Goal: Task Accomplishment & Management: Manage account settings

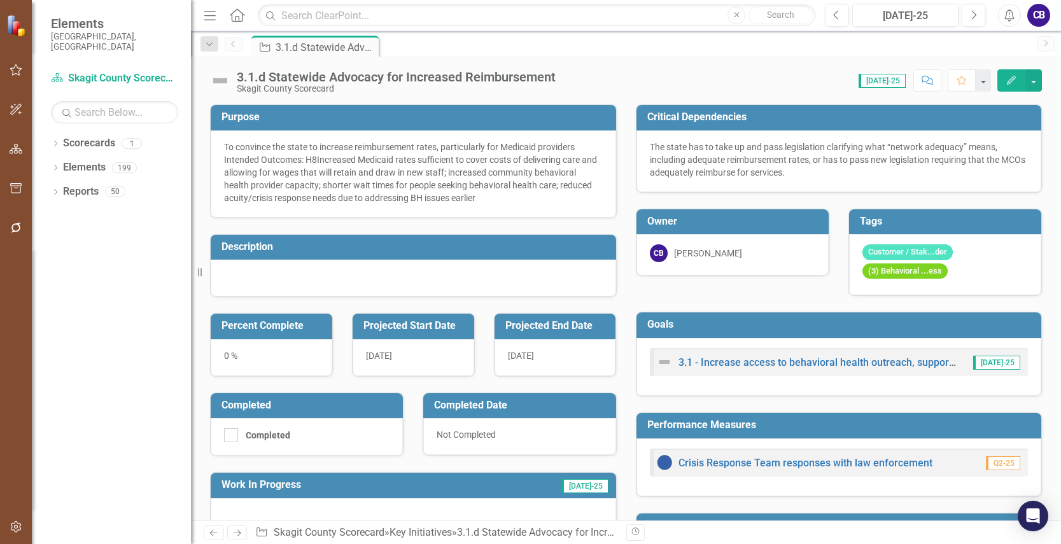
scroll to position [127, 0]
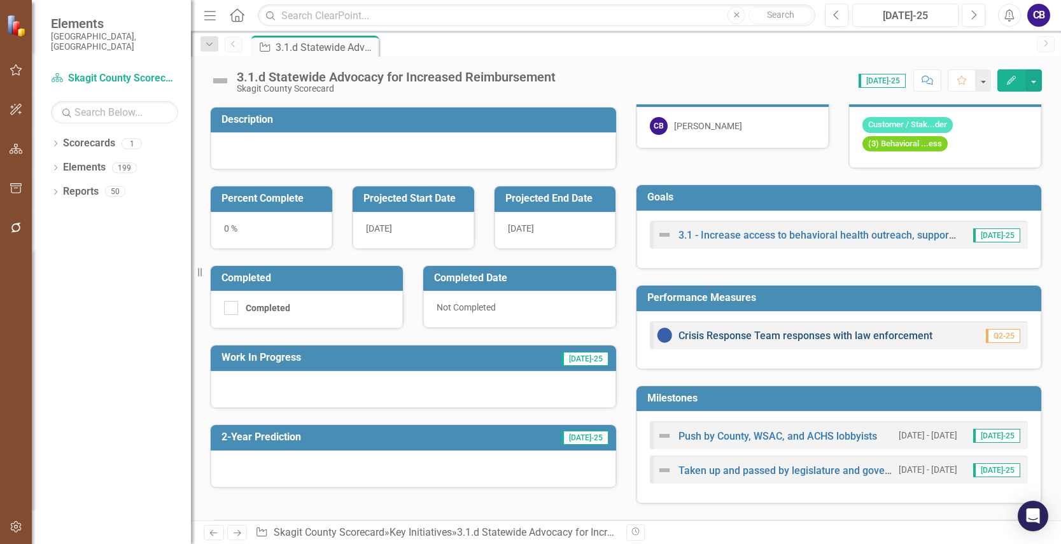
click at [889, 335] on link "Crisis Response Team responses with law enforcement" at bounding box center [806, 336] width 254 height 12
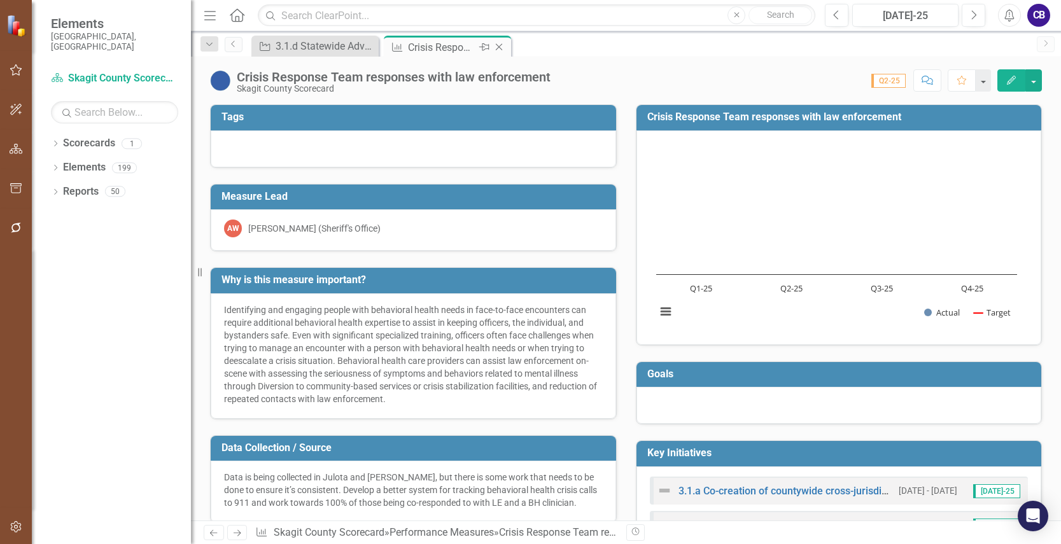
click at [497, 43] on icon "Close" at bounding box center [499, 47] width 13 height 10
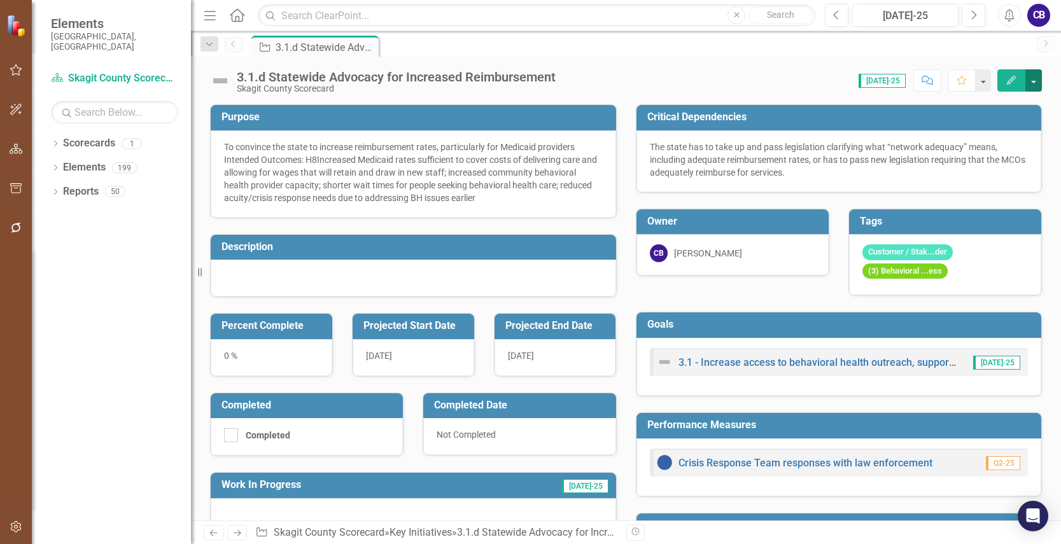
click at [1027, 84] on button "button" at bounding box center [1033, 80] width 17 height 22
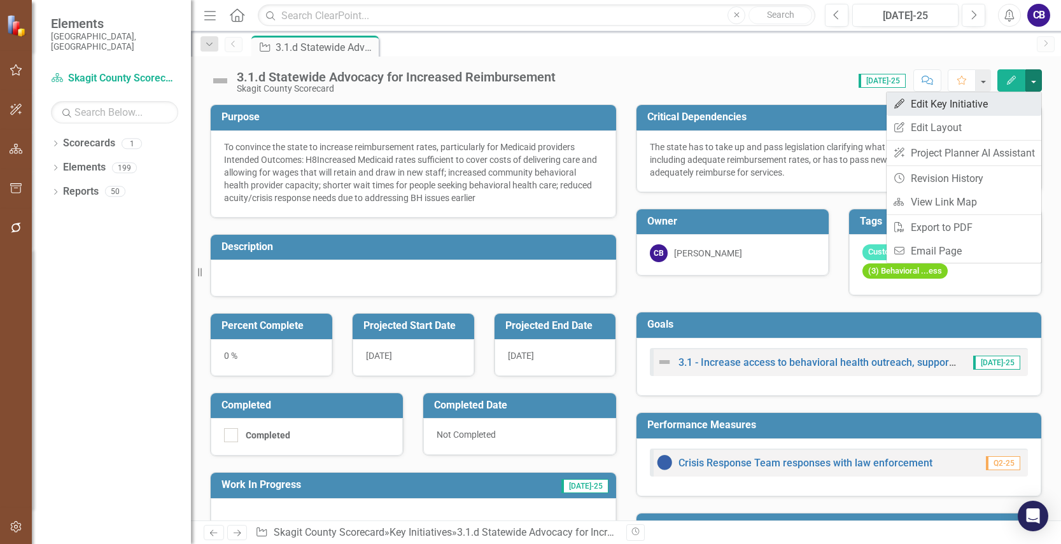
click at [952, 101] on link "Edit Edit Key Initiative" at bounding box center [964, 104] width 155 height 24
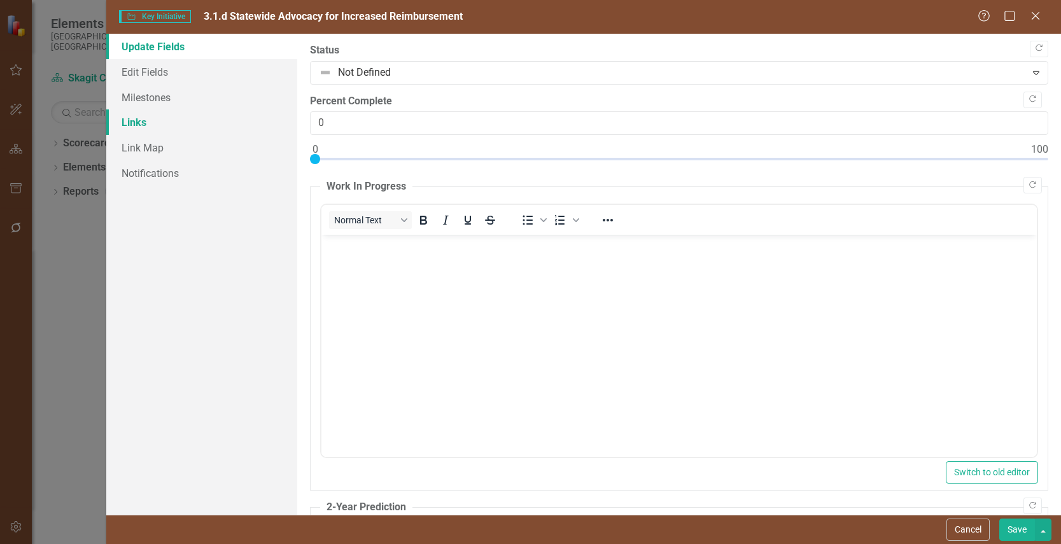
click at [122, 120] on link "Links" at bounding box center [201, 121] width 191 height 25
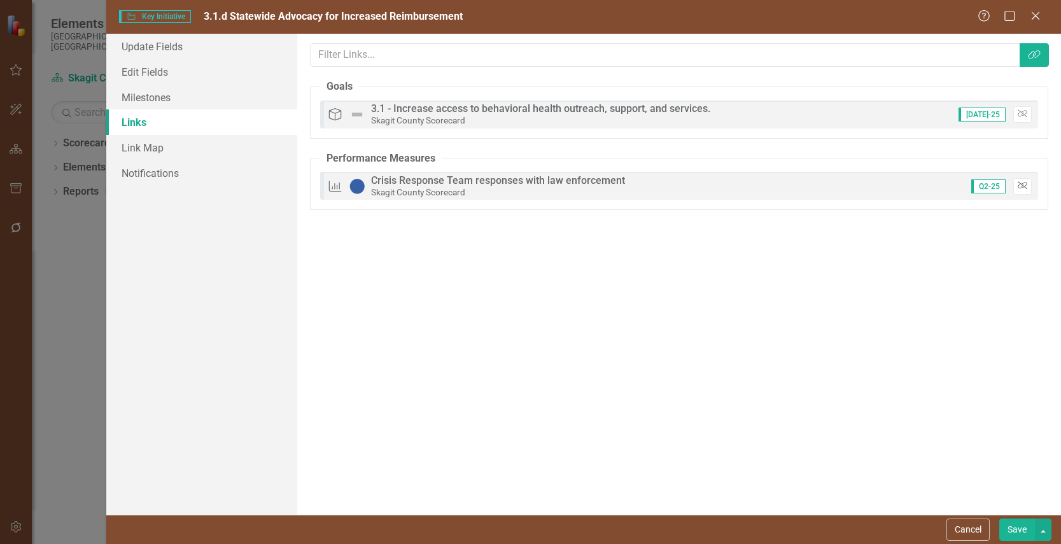
click at [1021, 184] on icon "Unlink" at bounding box center [1023, 186] width 10 height 8
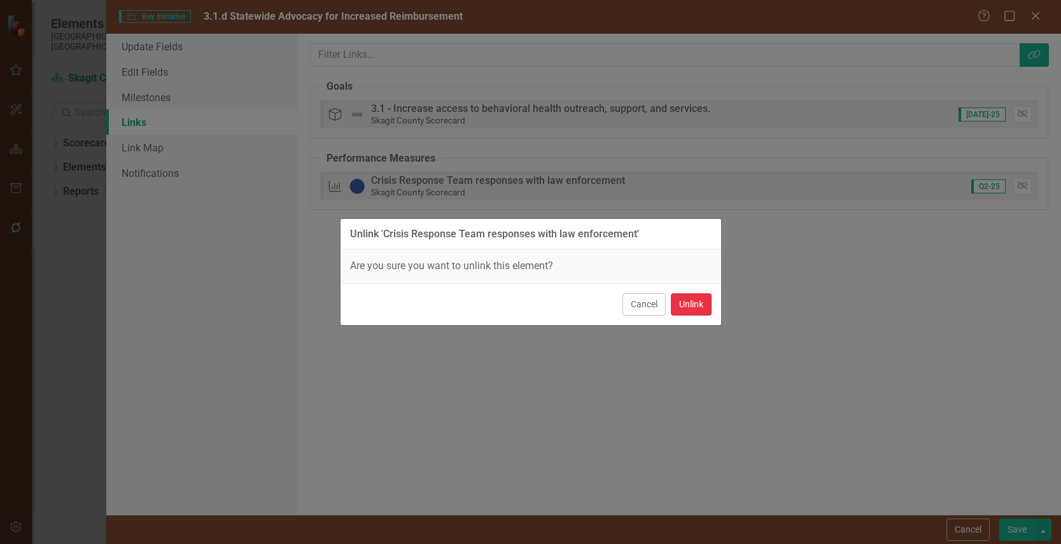
click at [700, 311] on button "Unlink" at bounding box center [691, 304] width 41 height 22
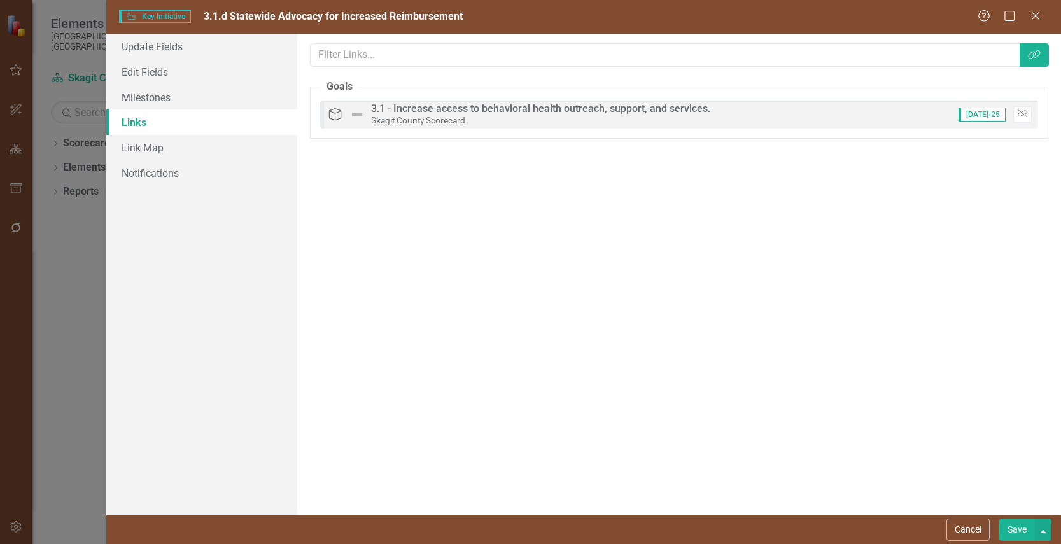
click at [1016, 535] on button "Save" at bounding box center [1017, 530] width 36 height 22
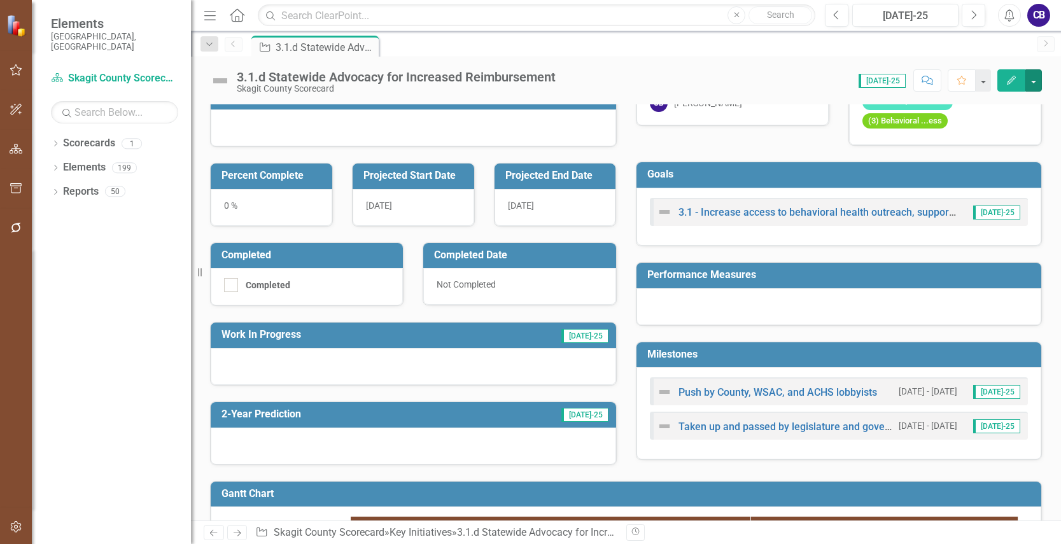
scroll to position [145, 0]
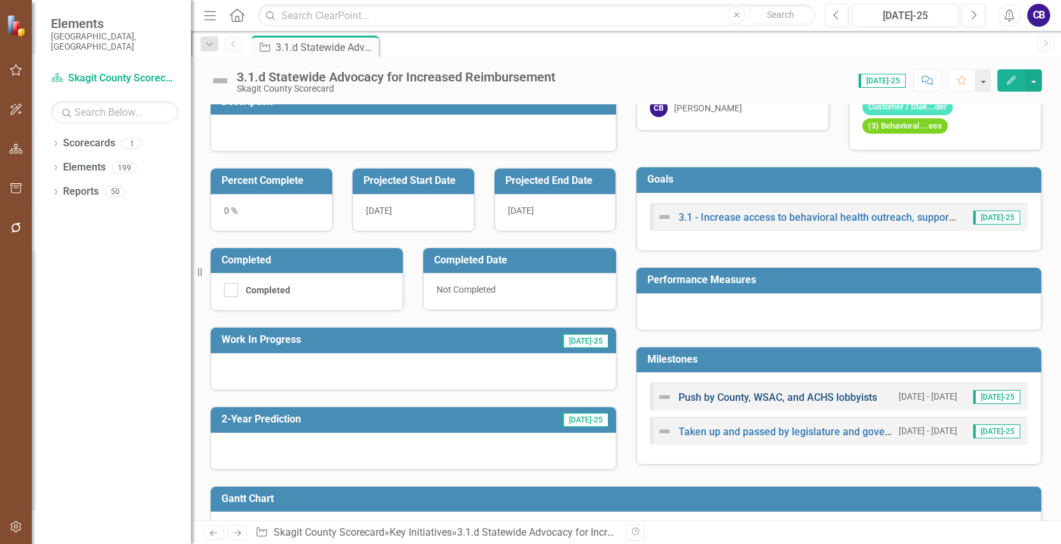
click at [782, 400] on link "Push by County, WSAC, and ACHS lobbyists" at bounding box center [778, 397] width 199 height 12
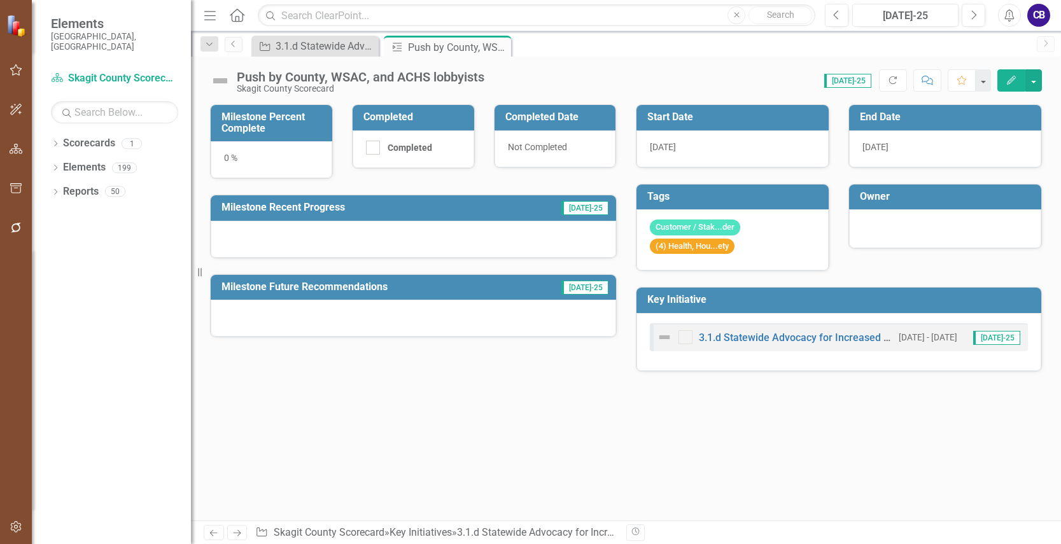
click at [1009, 76] on icon "Edit" at bounding box center [1011, 80] width 11 height 9
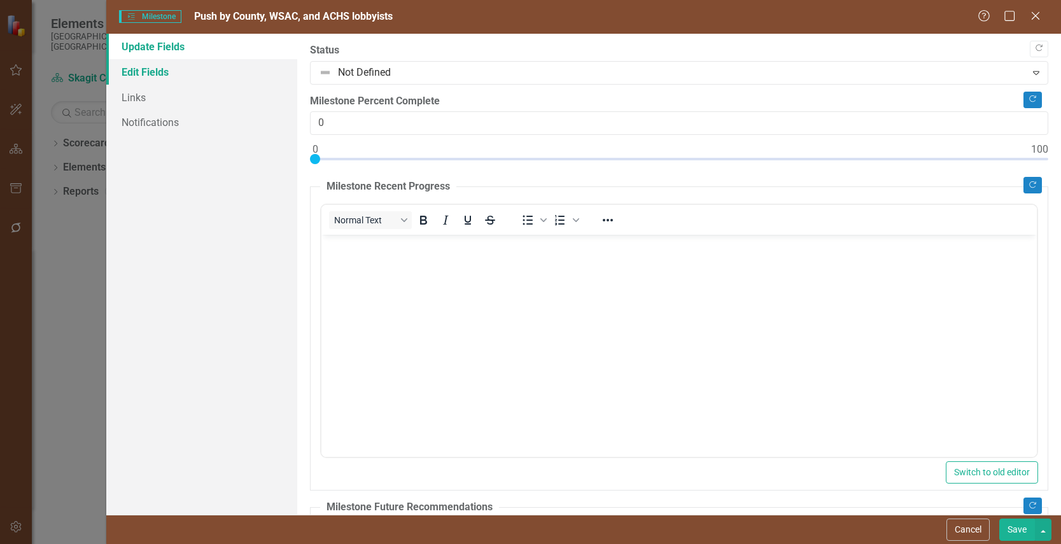
click at [173, 74] on link "Edit Fields" at bounding box center [201, 71] width 191 height 25
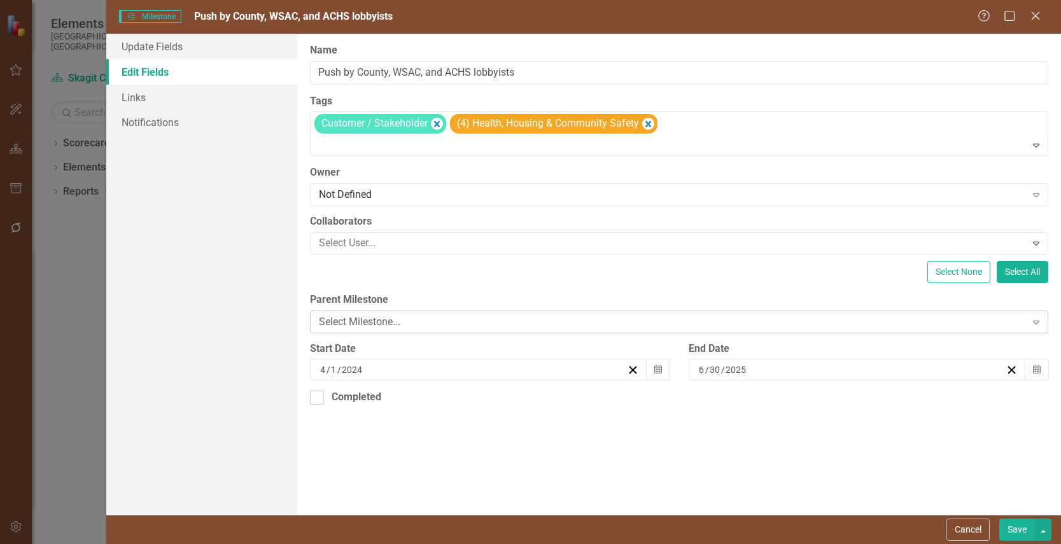
click at [524, 327] on div "Select Milestone..." at bounding box center [672, 321] width 707 height 15
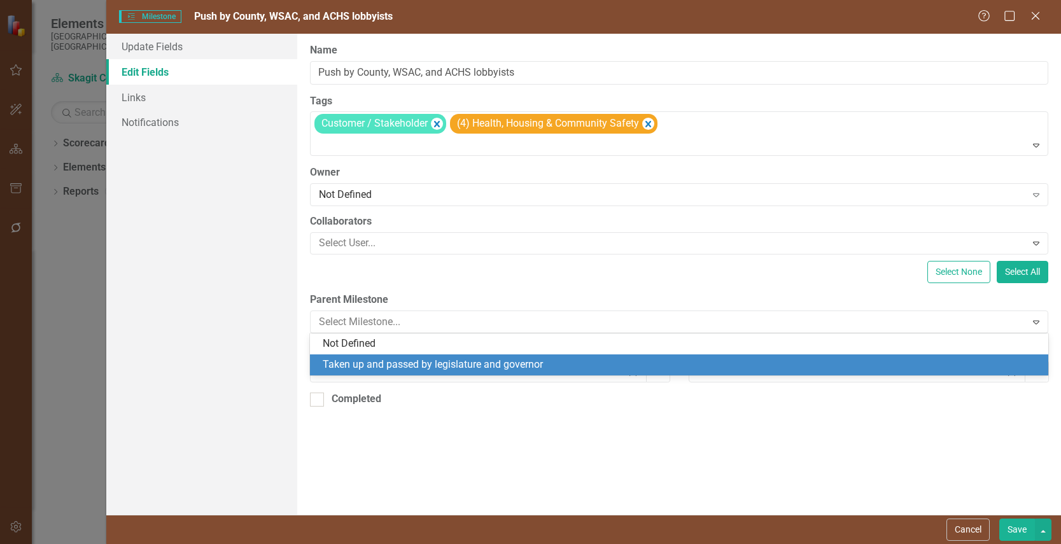
click at [516, 362] on div "Taken up and passed by legislature and governor" at bounding box center [682, 365] width 718 height 15
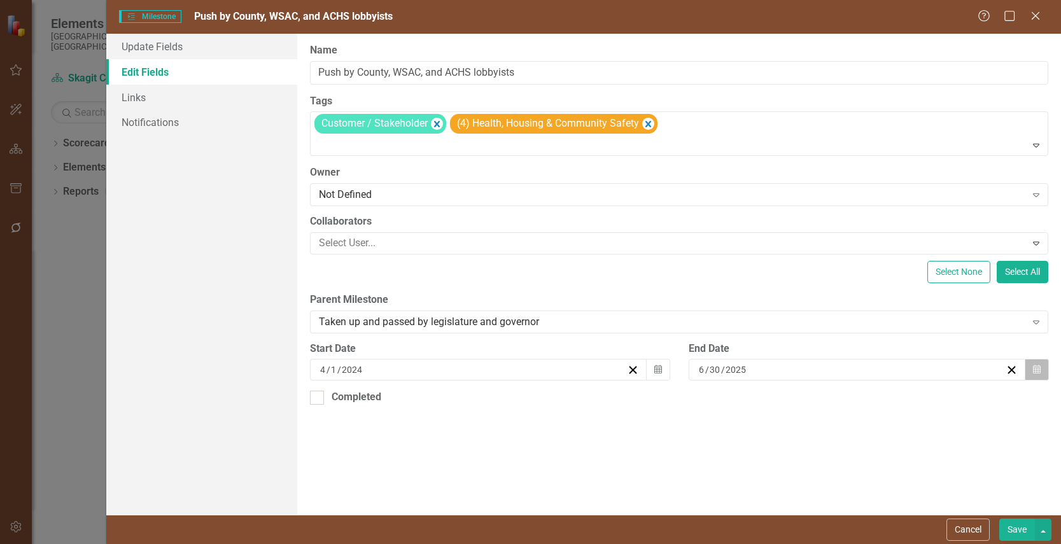
click at [1044, 369] on button "Calendar" at bounding box center [1037, 370] width 24 height 22
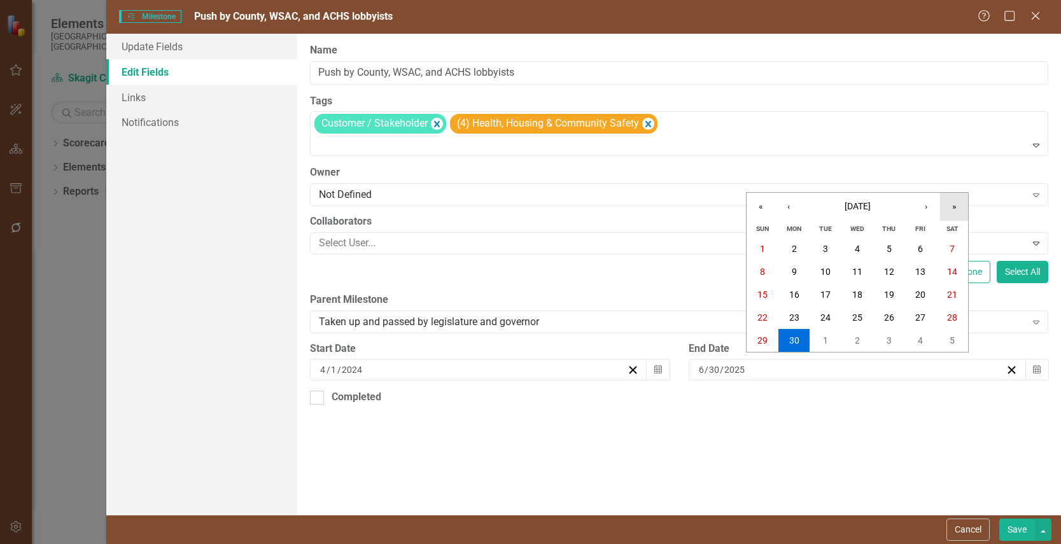
click at [957, 210] on button "»" at bounding box center [954, 207] width 28 height 28
click at [859, 348] on button "30" at bounding box center [857, 340] width 32 height 23
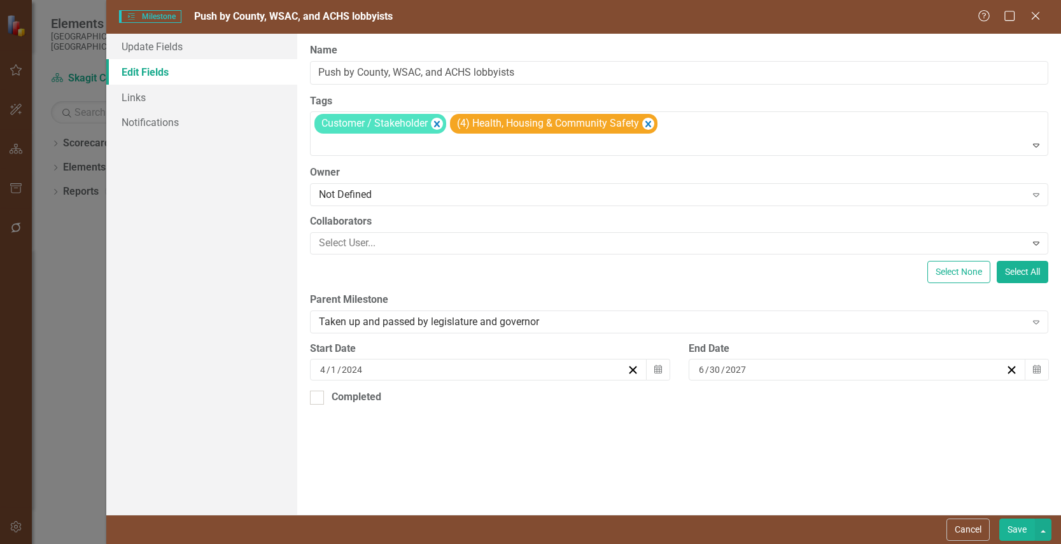
click at [1019, 531] on button "Save" at bounding box center [1017, 530] width 36 height 22
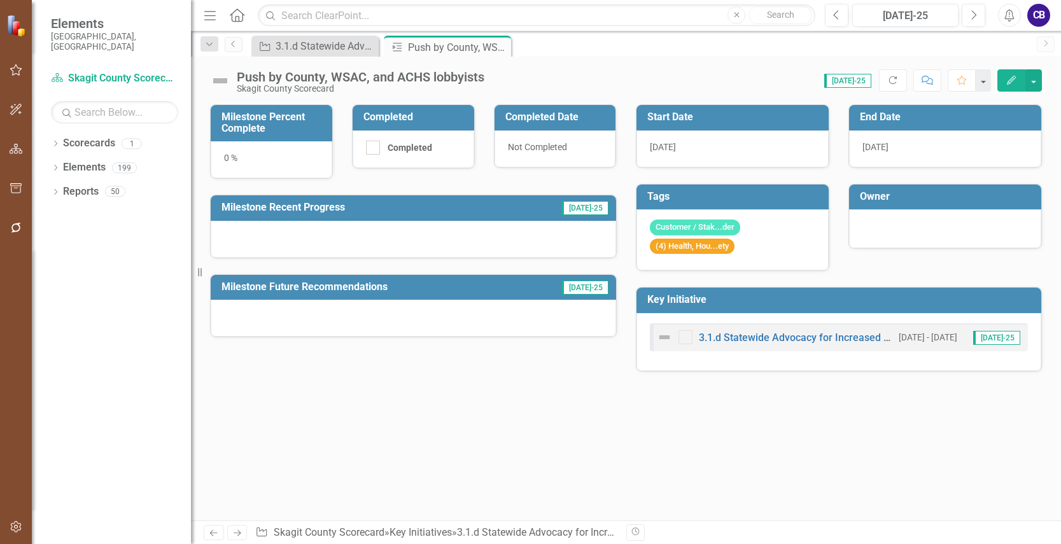
click at [1017, 76] on button "Edit" at bounding box center [1011, 80] width 28 height 22
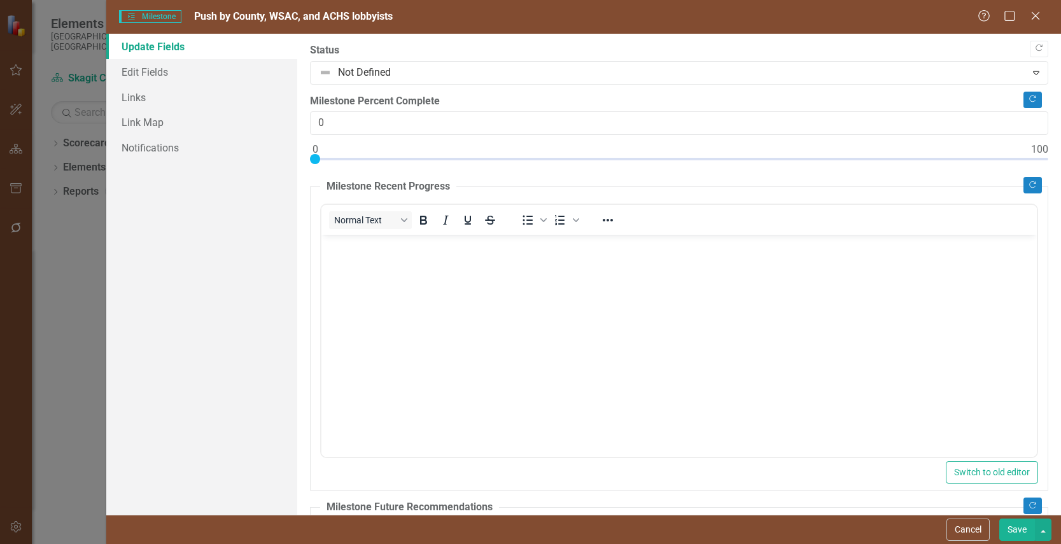
click at [423, 276] on body "Rich Text Area. Press ALT-0 for help." at bounding box center [678, 330] width 715 height 191
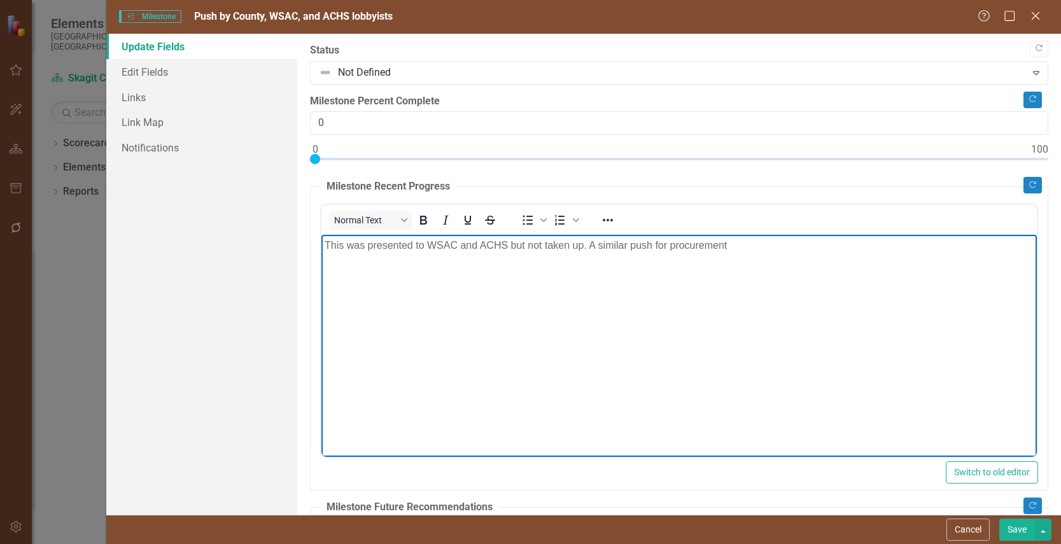
click at [772, 250] on p "This was presented to WSAC and ACHS but not taken up. A similar push for procur…" at bounding box center [678, 245] width 709 height 15
click at [785, 263] on body "This was presented to WSAC and ACHS but not taken up. A similar push for networ…" at bounding box center [678, 330] width 715 height 191
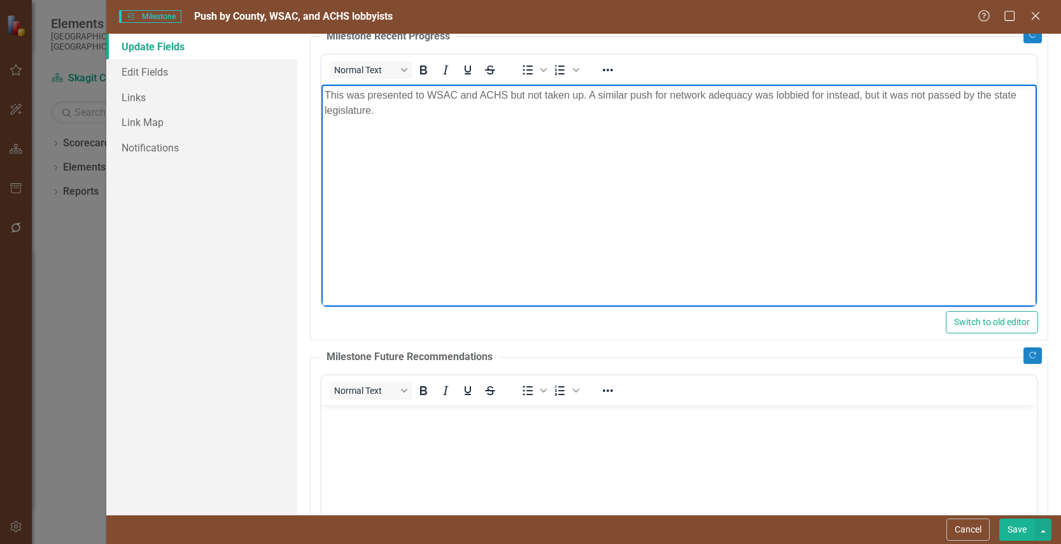
scroll to position [316, 0]
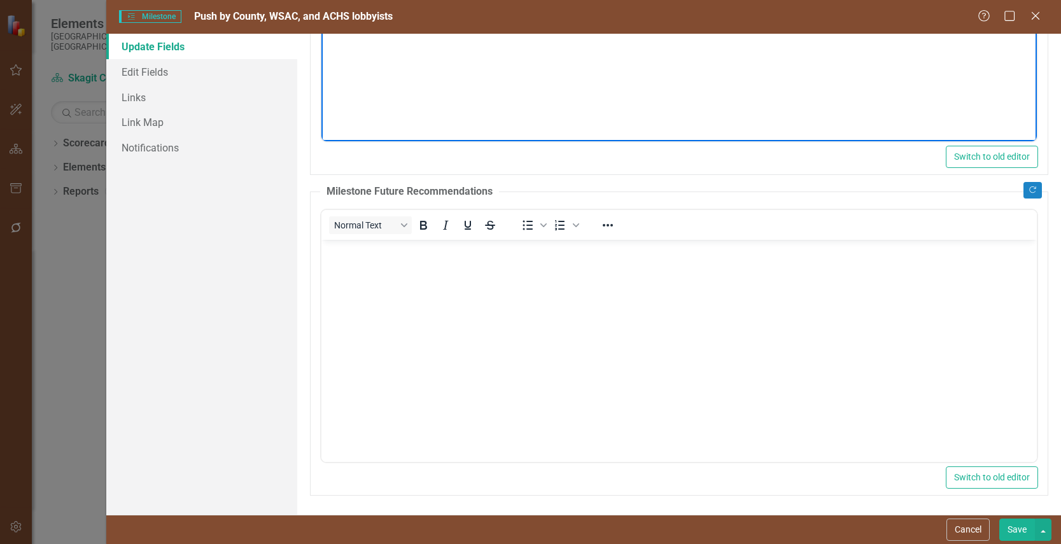
click at [589, 278] on body "Rich Text Area. Press ALT-0 for help." at bounding box center [678, 334] width 715 height 191
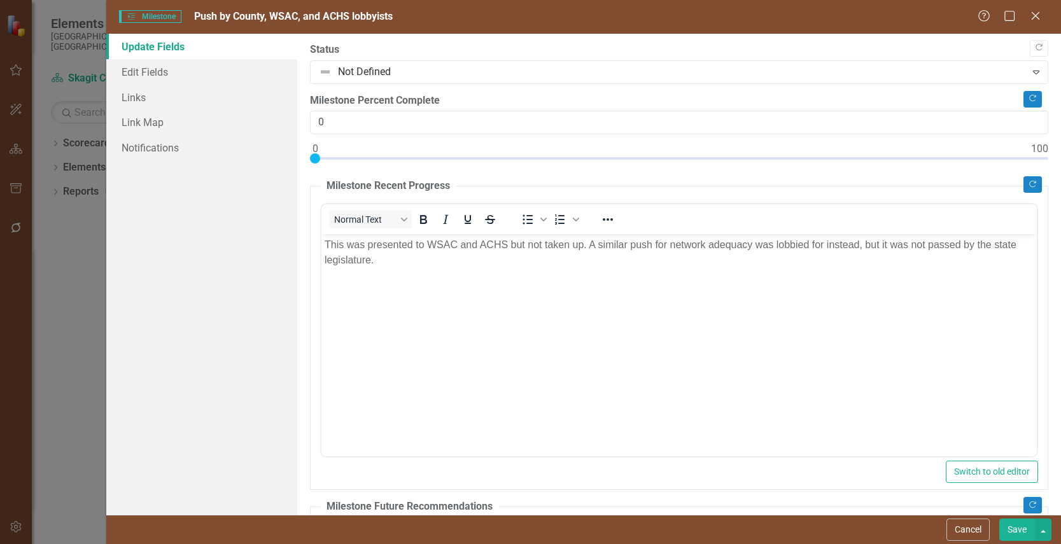
scroll to position [0, 0]
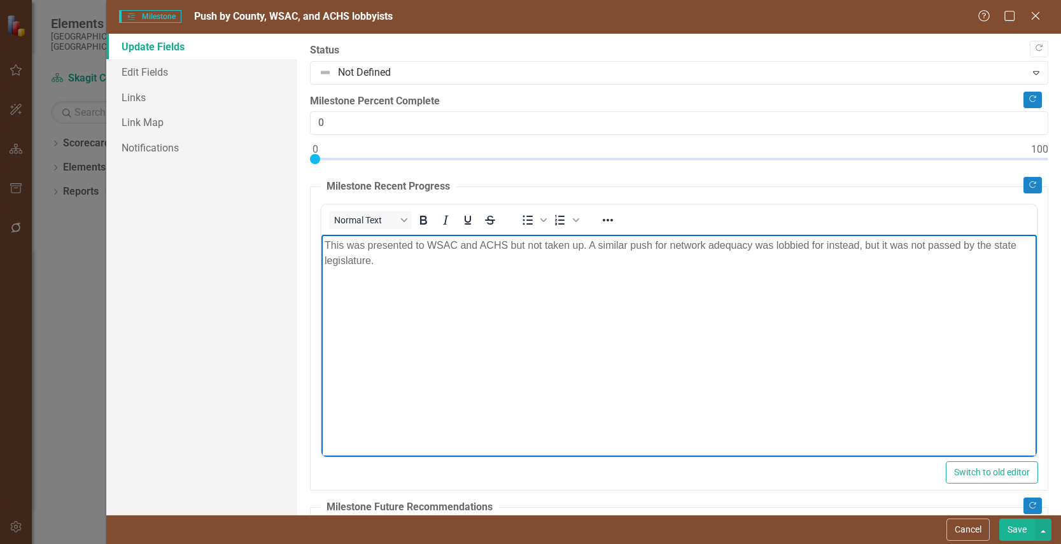
click at [453, 268] on body "This was presented to WSAC and ACHS but not taken up. A similar push for networ…" at bounding box center [678, 330] width 715 height 191
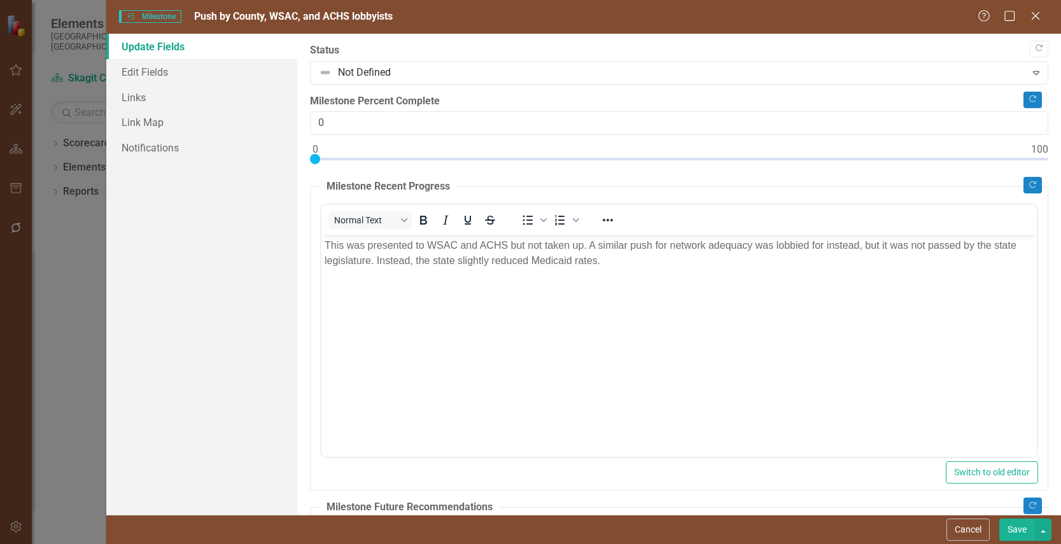
drag, startPoint x: 1018, startPoint y: 533, endPoint x: 50, endPoint y: 542, distance: 968.8
click at [1016, 531] on button "Save" at bounding box center [1017, 530] width 36 height 22
